Goal: Task Accomplishment & Management: Use online tool/utility

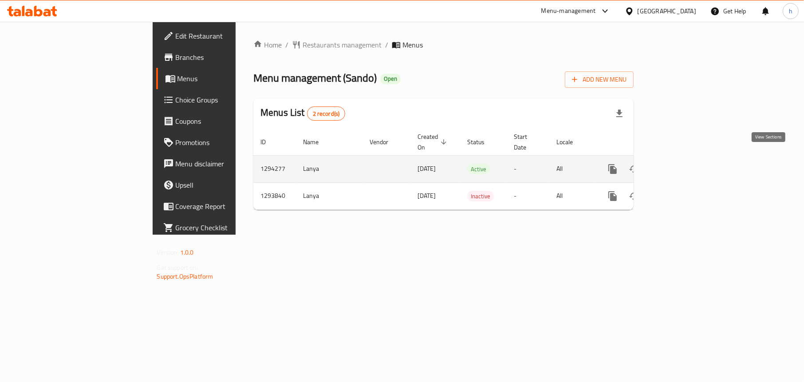
click at [687, 159] on link "enhanced table" at bounding box center [676, 168] width 21 height 21
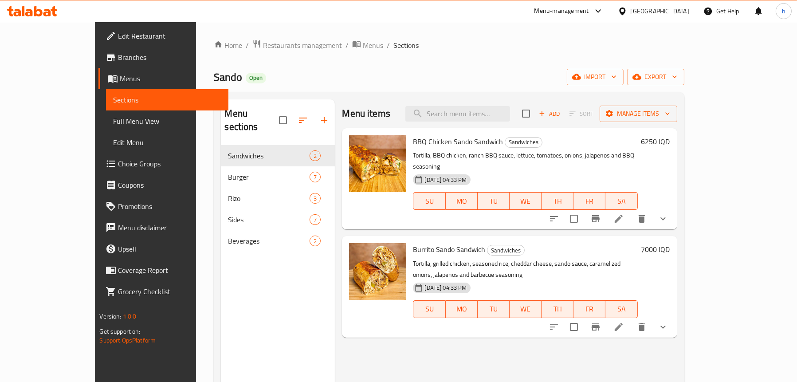
click at [106, 113] on link "Full Menu View" at bounding box center [167, 120] width 122 height 21
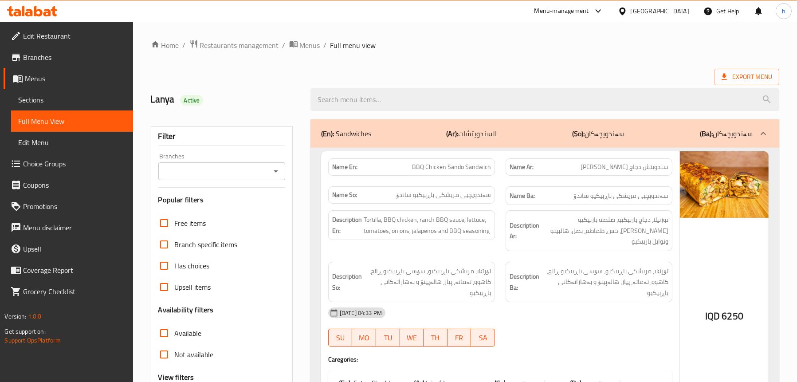
click at [276, 169] on icon "Open" at bounding box center [276, 171] width 11 height 11
click at [227, 216] on li "Sando, Safeen" at bounding box center [221, 209] width 127 height 16
type input "Sando, Safeen"
click at [383, 100] on input "search" at bounding box center [545, 99] width 469 height 23
type input "r"
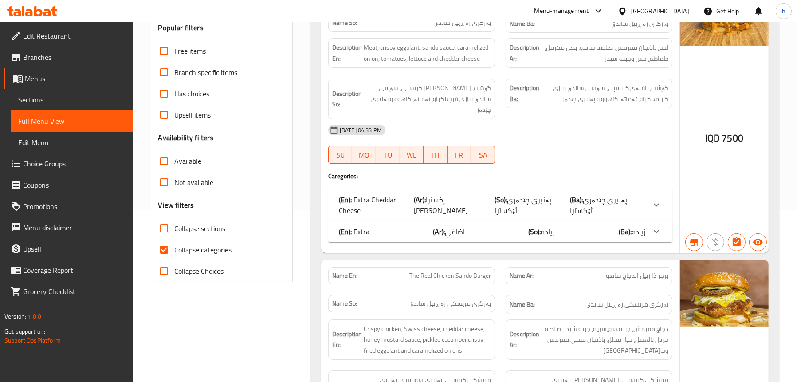
scroll to position [89, 0]
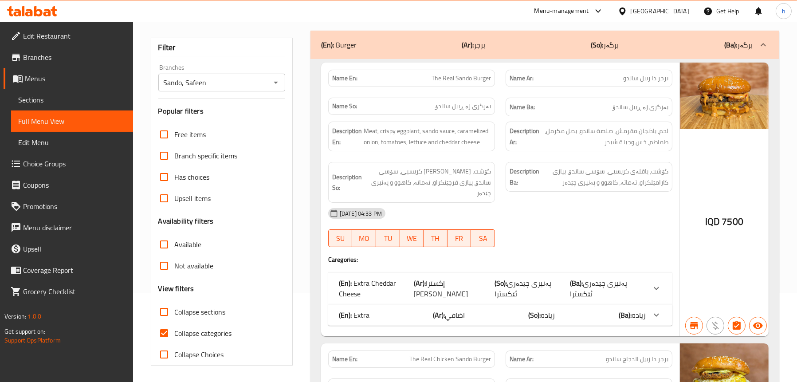
click at [453, 79] on span "The Real Sando Burger" at bounding box center [461, 78] width 59 height 9
copy span "The Real Sando Burger"
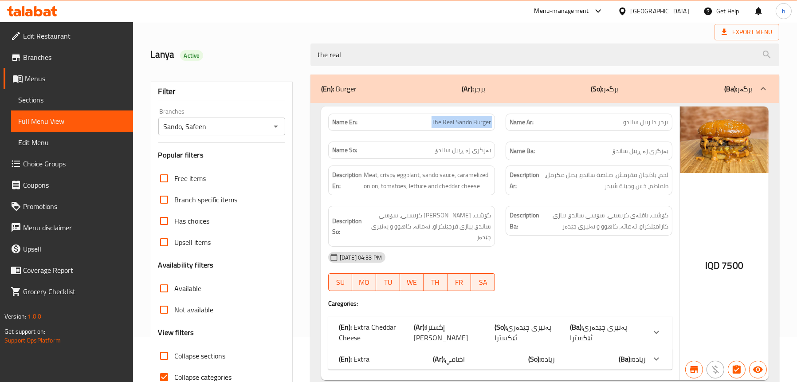
scroll to position [0, 0]
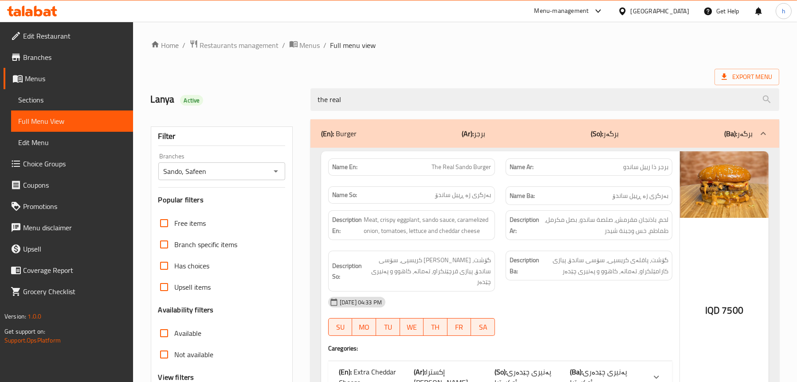
drag, startPoint x: 367, startPoint y: 101, endPoint x: 261, endPoint y: 114, distance: 106.4
click at [261, 114] on div "Home / Restaurants management / Menus / Full menu view Export Menu Lanya Active…" at bounding box center [465, 381] width 629 height 685
paste input "The Real Sando Burger"
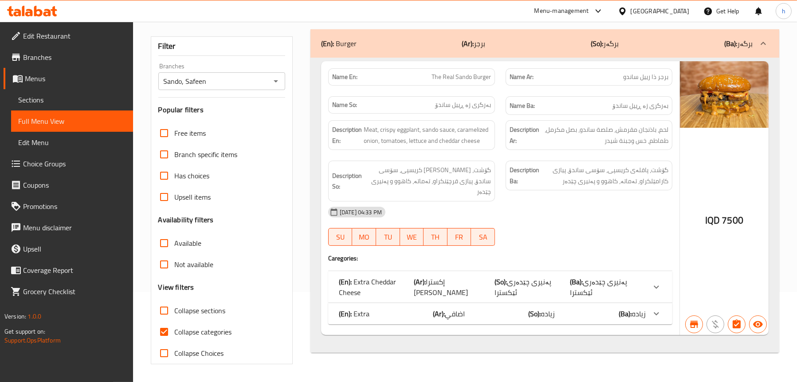
type input "The Real Sando Burger"
click at [425, 275] on b "(Ar):" at bounding box center [420, 281] width 12 height 13
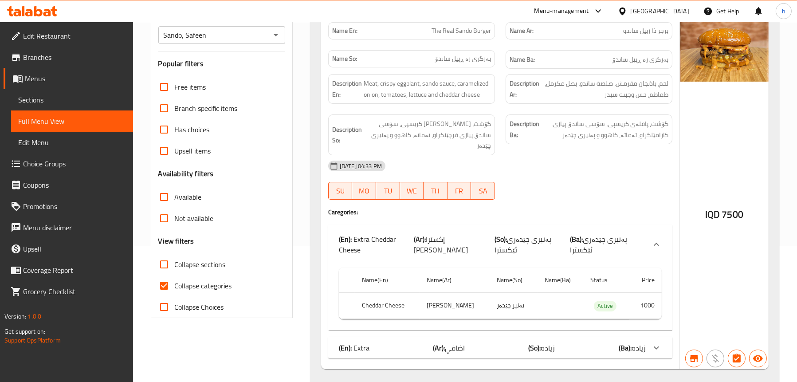
scroll to position [137, 0]
click at [390, 342] on div "(En): Extra (Ar): اضافي (So): زياده (Ba): [PERSON_NAME]" at bounding box center [492, 347] width 307 height 11
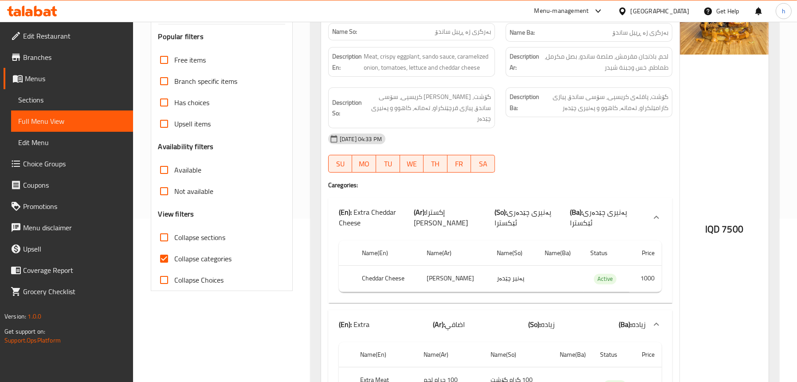
scroll to position [76, 0]
